Goal: Check status: Check status

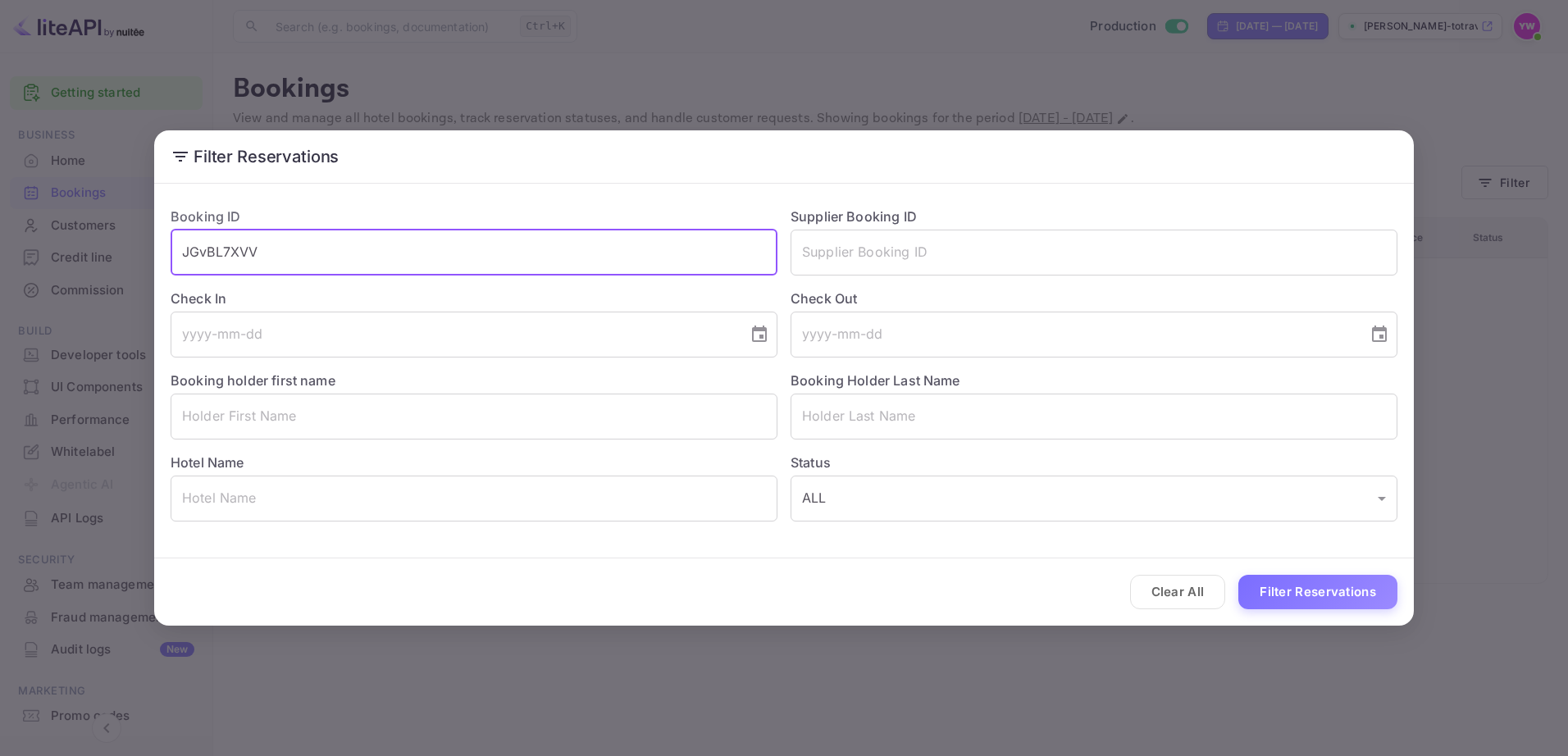
drag, startPoint x: 271, startPoint y: 253, endPoint x: 76, endPoint y: 247, distance: 195.1
click at [76, 247] on div "Filter Reservations Booking ID JGvBL7XVV ​ Supplier Booking ID ​ Check In ​ Che…" at bounding box center [784, 378] width 1568 height 756
click at [845, 428] on input "text" at bounding box center [1094, 416] width 606 height 46
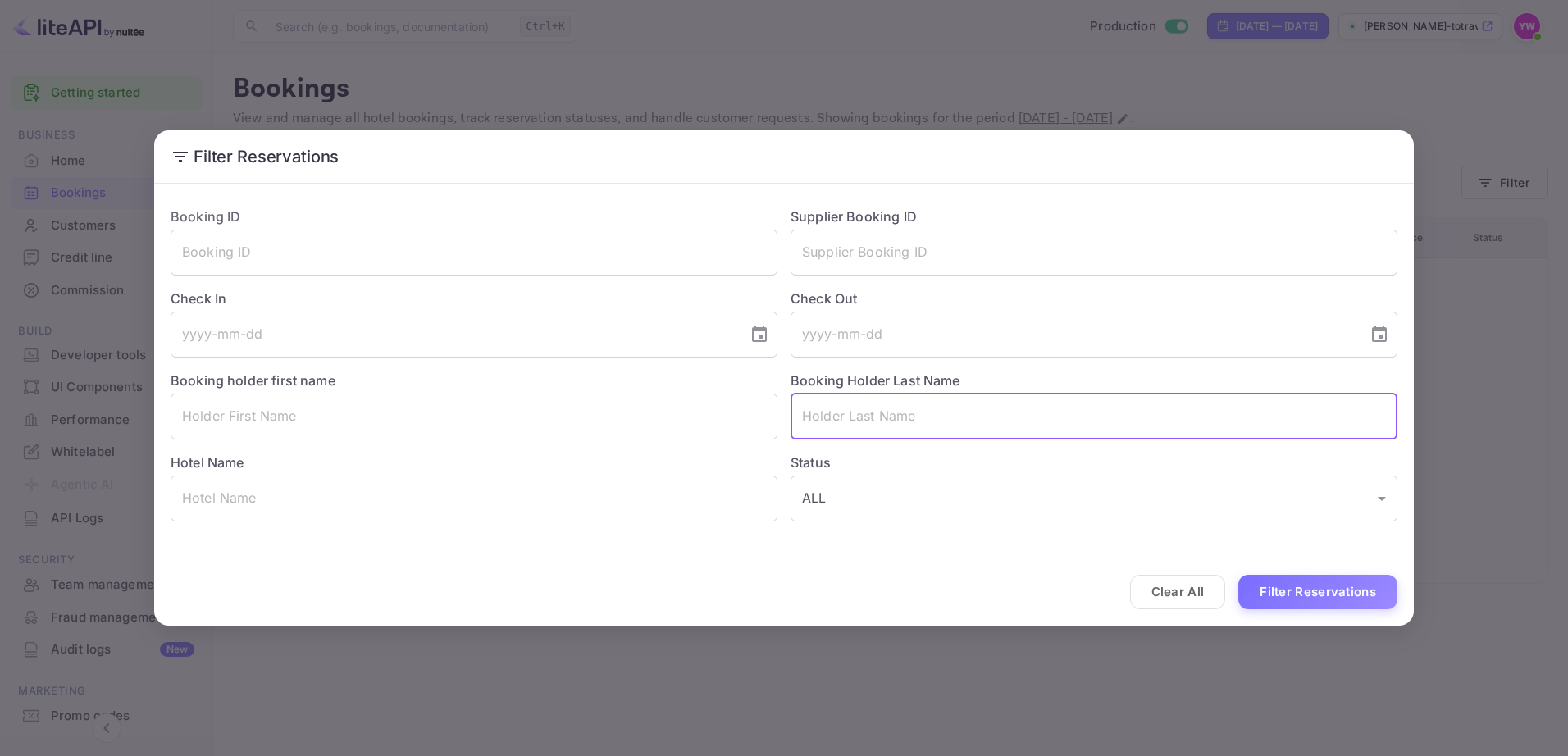
paste input "[PERSON_NAME]"
drag, startPoint x: 873, startPoint y: 411, endPoint x: 766, endPoint y: 428, distance: 108.3
click at [766, 428] on div "Booking ID ​ Supplier Booking ID ​ Check In ​ Check Out ​ Booking holder first …" at bounding box center [777, 358] width 1239 height 328
type input "[PERSON_NAME]"
click at [604, 412] on input "text" at bounding box center [473, 416] width 606 height 46
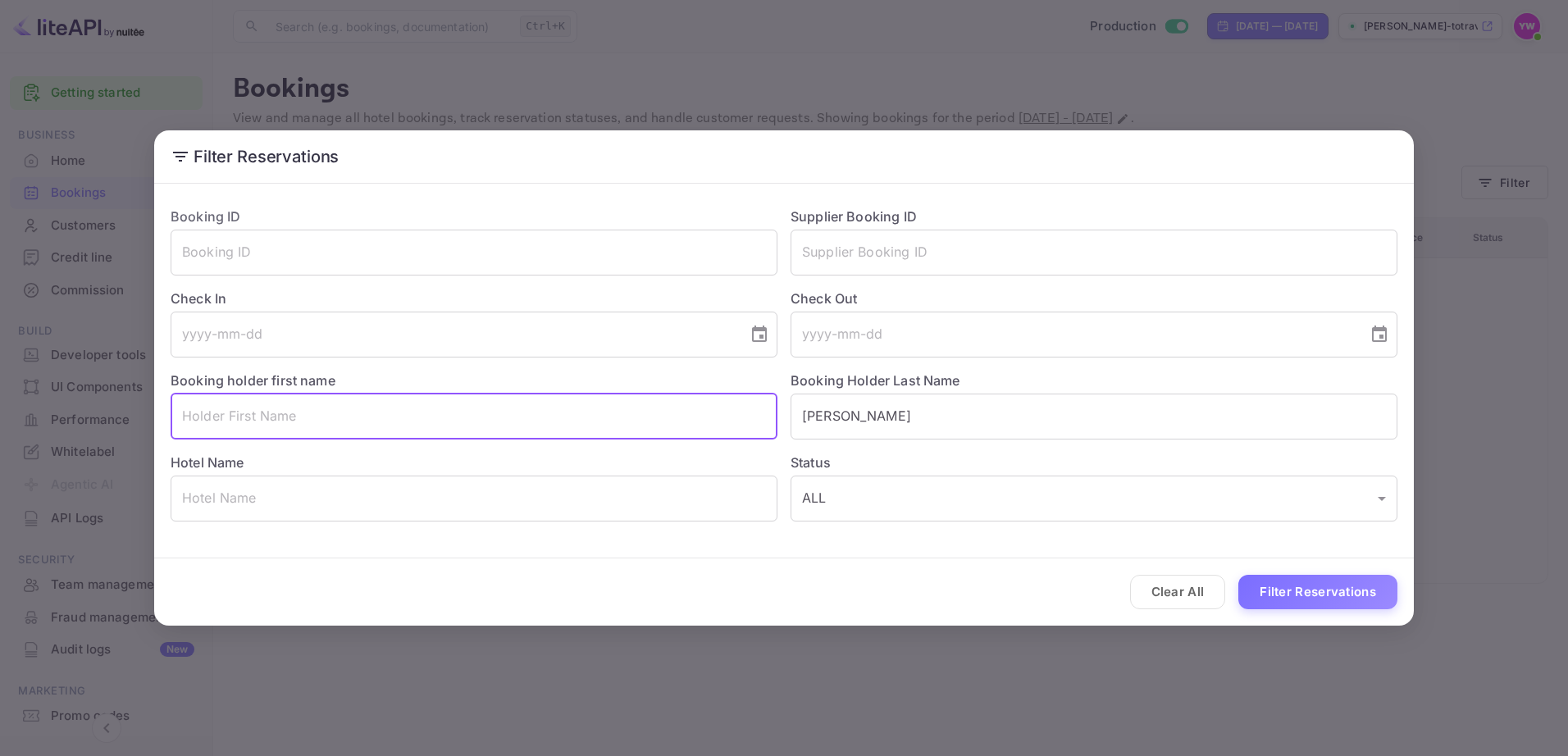
paste input "[PERSON_NAME]"
type input "[PERSON_NAME]"
click at [1281, 591] on button "Filter Reservations" at bounding box center [1318, 592] width 159 height 35
click at [1198, 600] on button "Clear All" at bounding box center [1178, 592] width 96 height 35
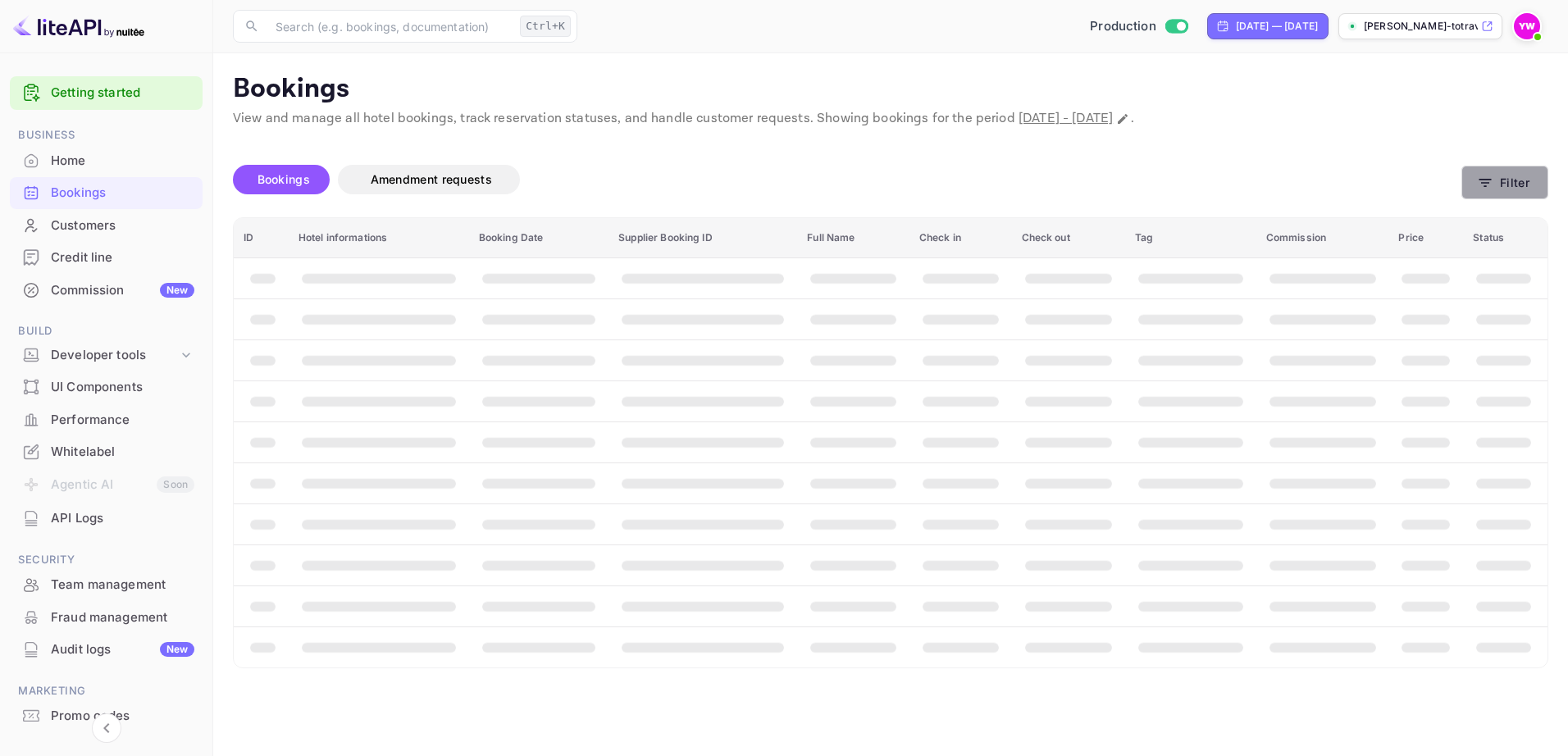
click at [1517, 189] on button "Filter" at bounding box center [1505, 182] width 87 height 33
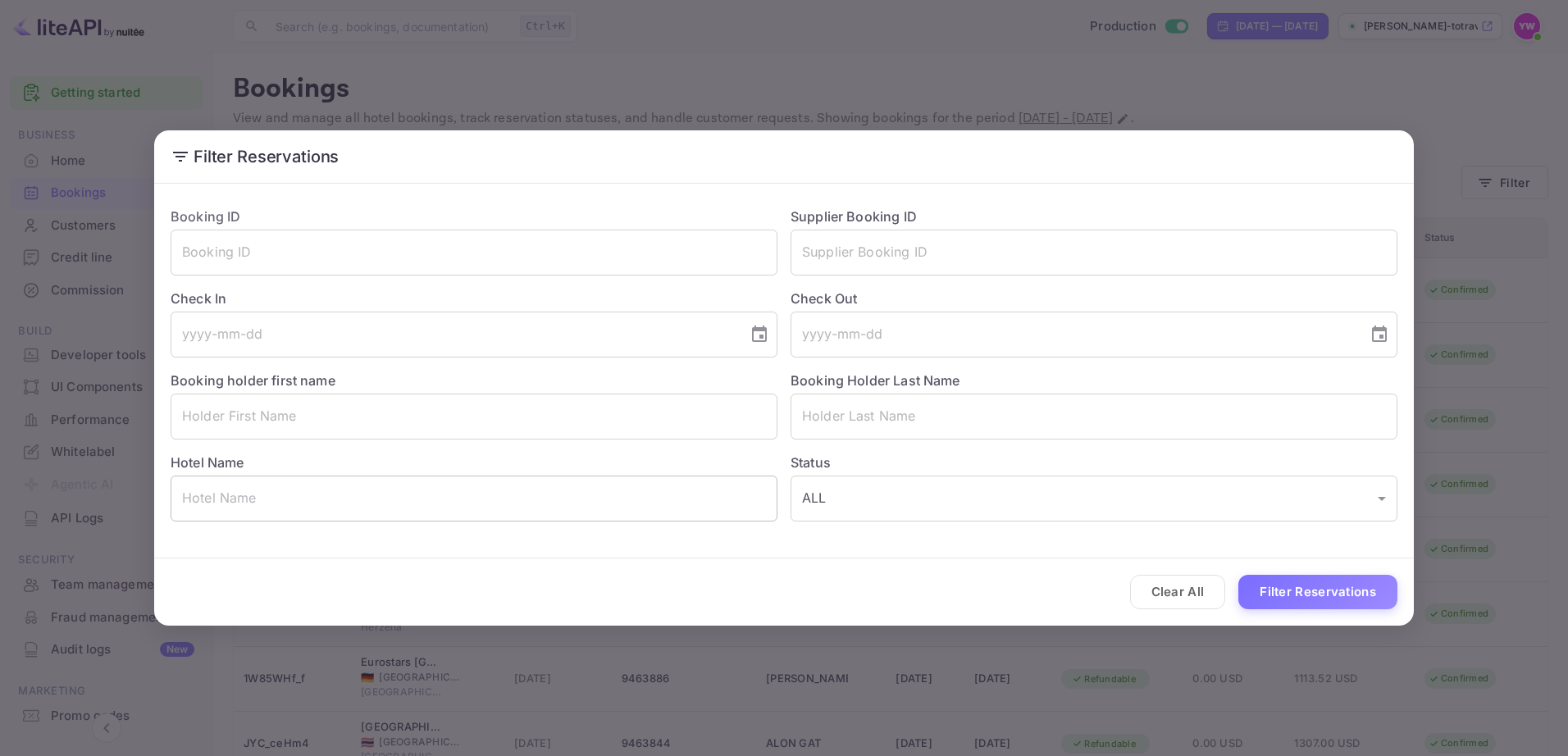
click at [256, 494] on input "text" at bounding box center [473, 499] width 606 height 46
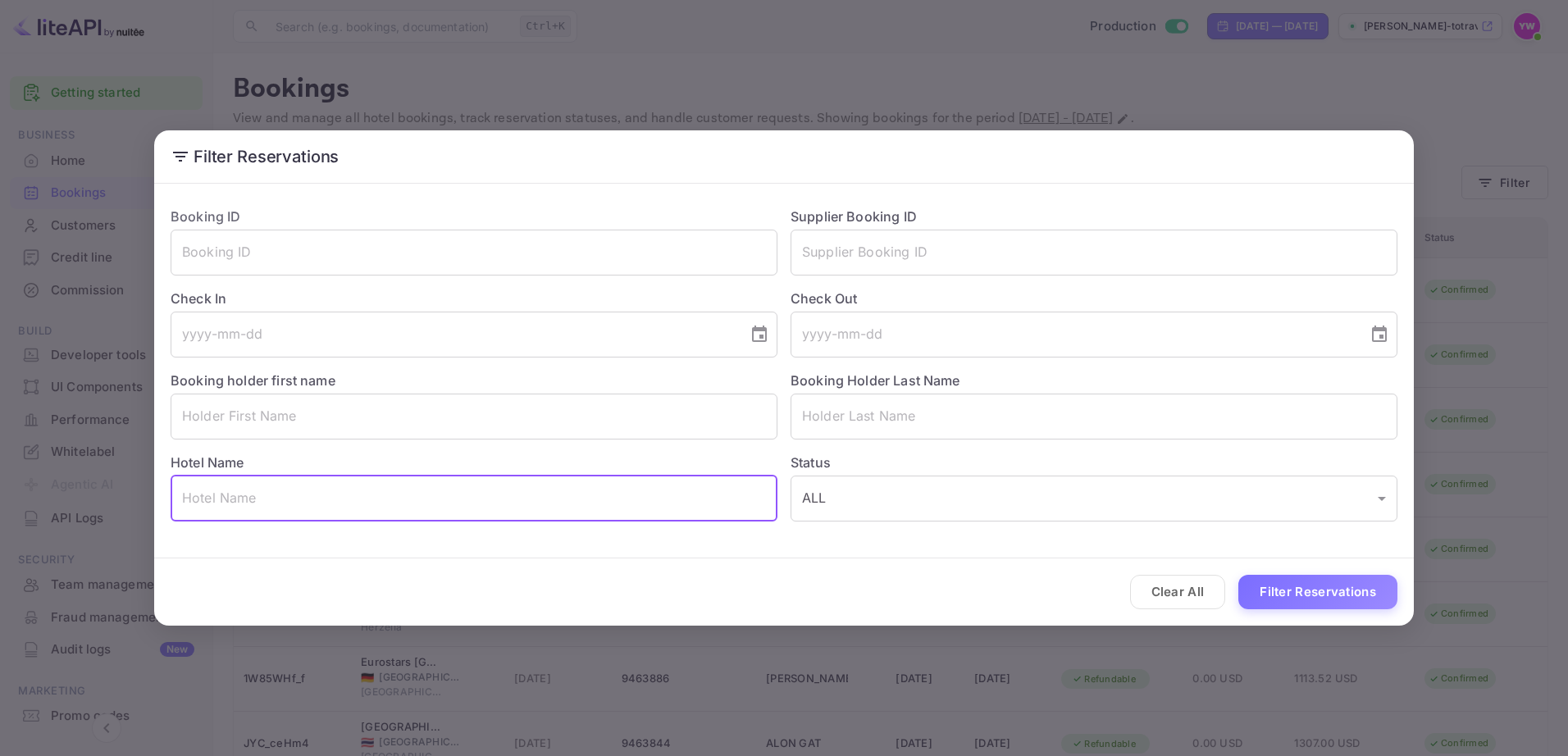
paste input "Hotel Promessi Sposi"
type input "Hotel Promessi Sposi"
click at [1325, 594] on button "Filter Reservations" at bounding box center [1318, 592] width 159 height 35
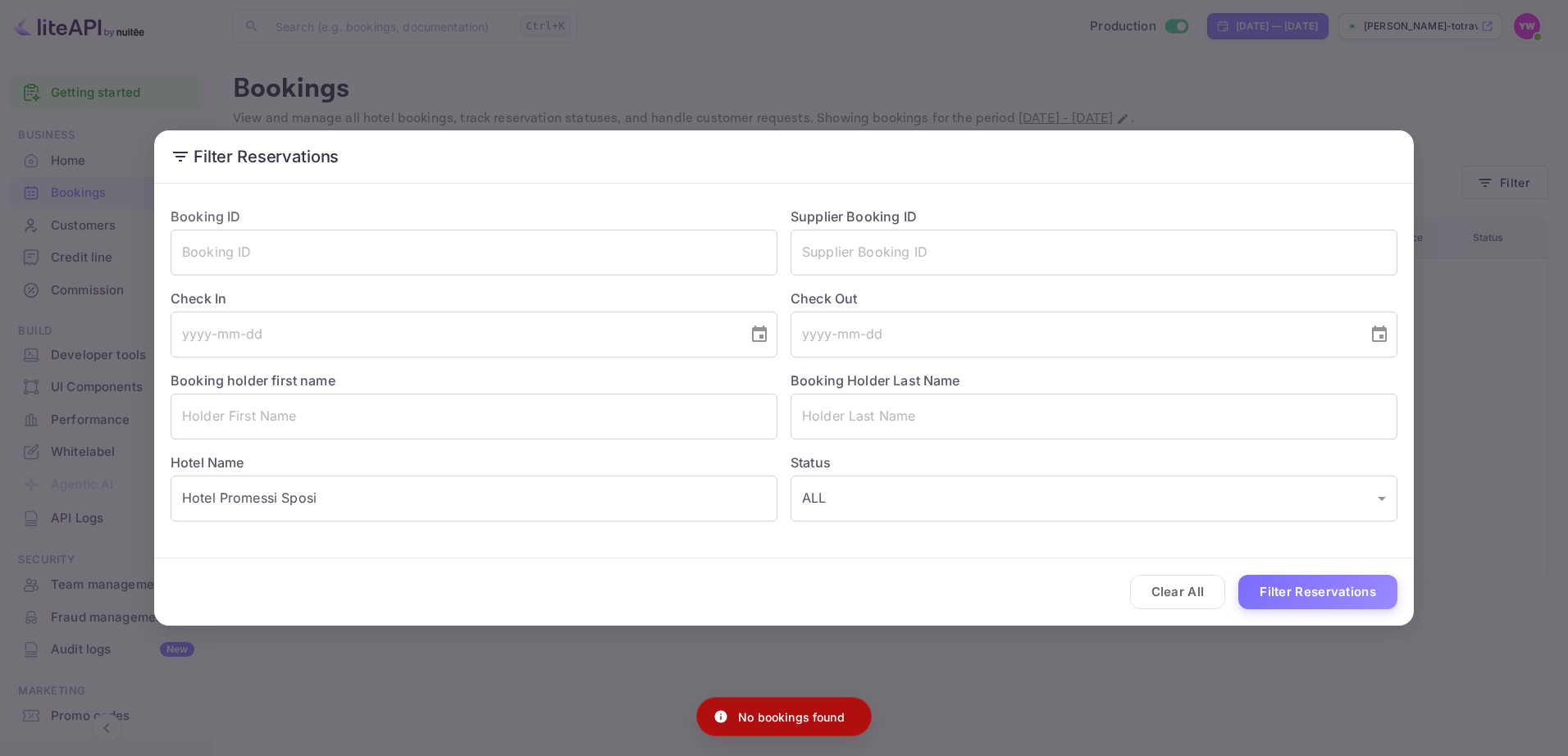
click at [820, 716] on p "No bookings found" at bounding box center [791, 717] width 107 height 18
copy div "No bookings found"
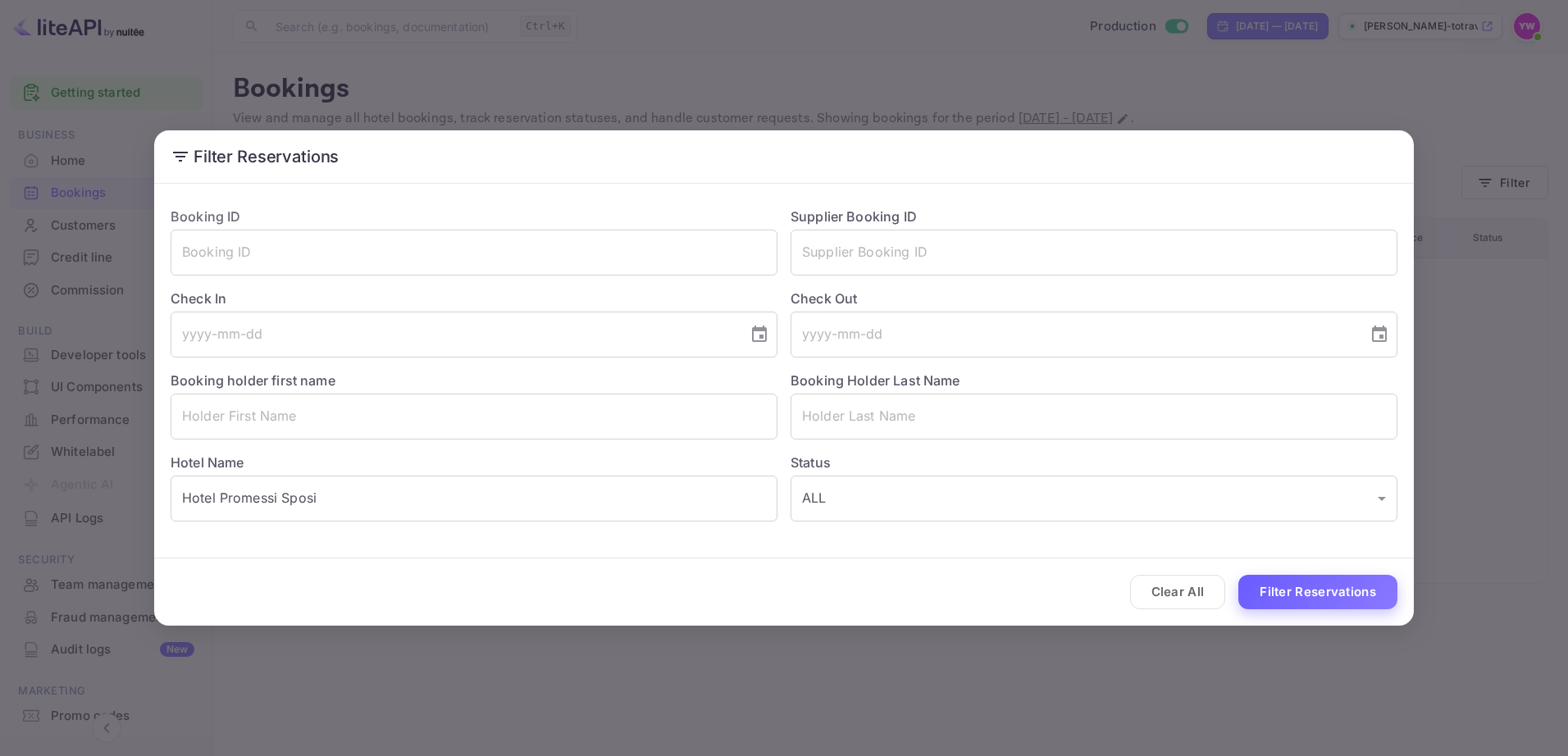
click at [1287, 593] on button "Filter Reservations" at bounding box center [1318, 592] width 159 height 35
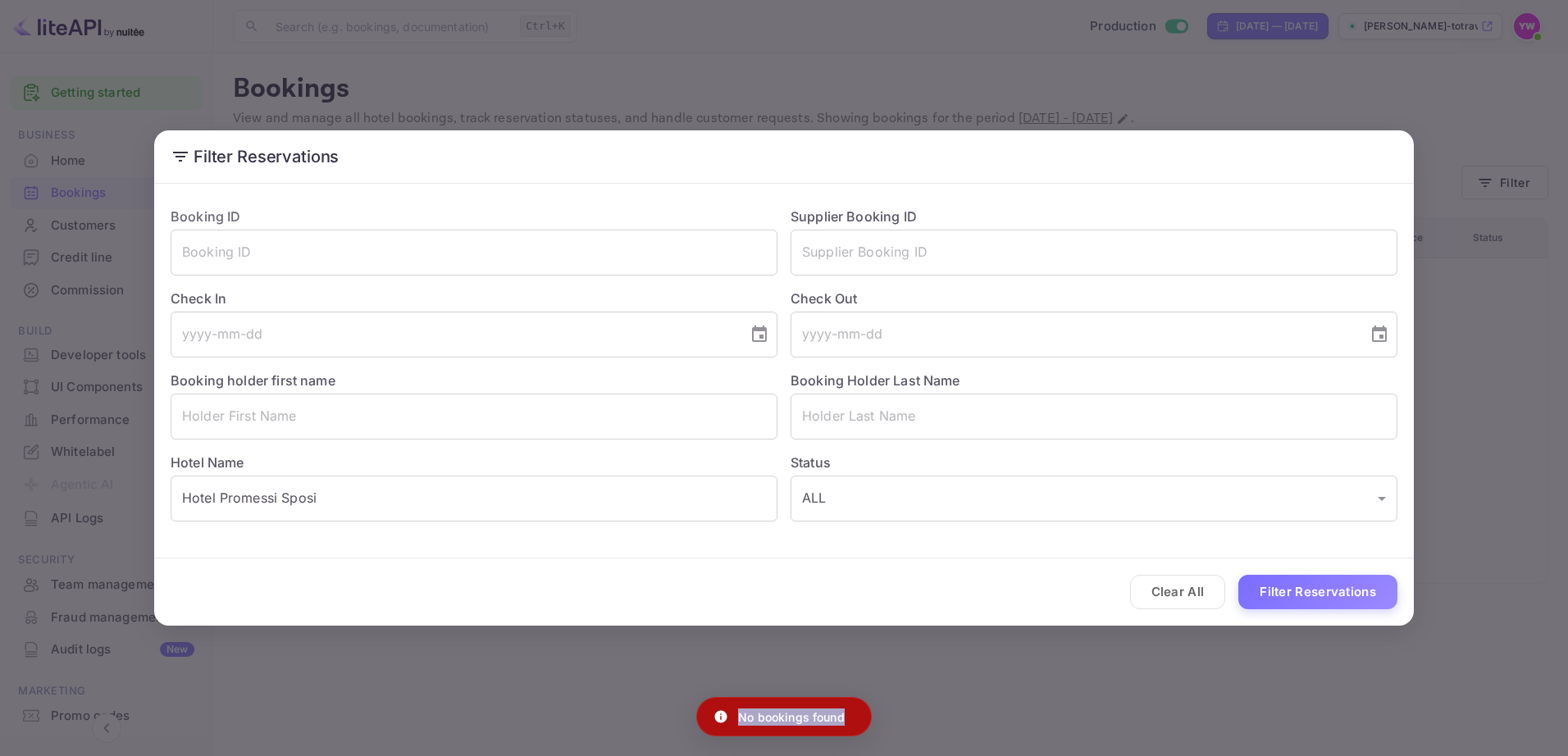
click at [778, 715] on p "No bookings found" at bounding box center [791, 717] width 107 height 18
